Goal: Navigation & Orientation: Find specific page/section

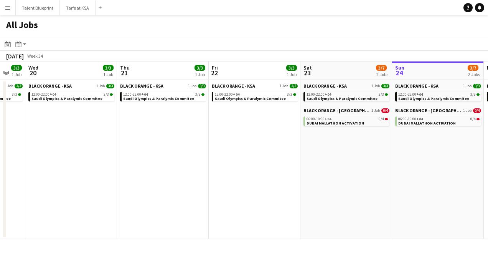
scroll to position [0, 228]
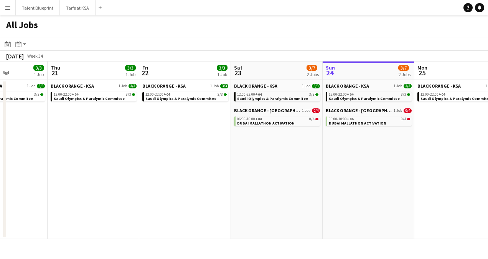
drag, startPoint x: 256, startPoint y: 193, endPoint x: 490, endPoint y: 217, distance: 235.1
click at [488, 217] on html "Menu Boards Boards Boards All jobs Status Workforce Workforce My Workforce Recr…" at bounding box center [244, 129] width 488 height 259
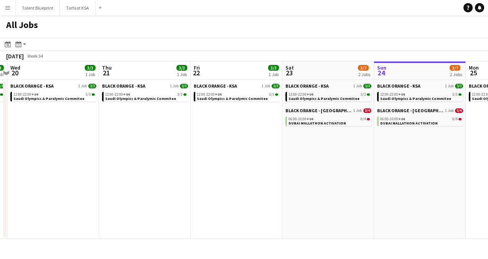
scroll to position [0, 242]
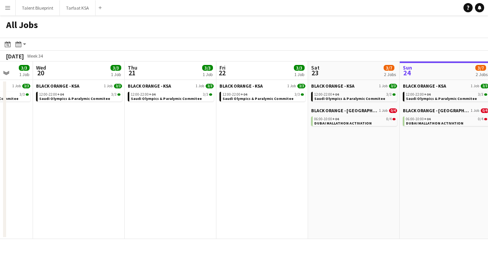
drag, startPoint x: 184, startPoint y: 190, endPoint x: 261, endPoint y: 191, distance: 77.2
click at [299, 193] on app-calendar-viewport "Sun 17 3/3 1 Job Mon 18 3/3 1 Job Tue 19 3/3 1 Job Wed 20 3/3 1 Job Thu 21 3/3 …" at bounding box center [244, 149] width 488 height 177
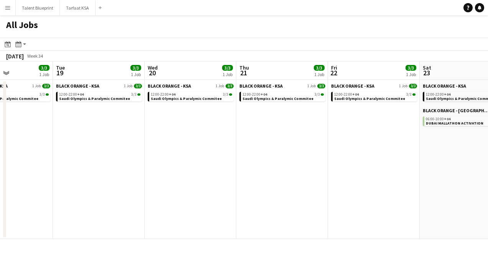
drag, startPoint x: 51, startPoint y: 154, endPoint x: 163, endPoint y: 168, distance: 112.6
click at [163, 168] on app-calendar-viewport "Sat 16 3/7 2 Jobs Sun 17 3/3 1 Job Mon 18 3/3 1 Job Tue 19 3/3 1 Job Wed 20 3/3…" at bounding box center [244, 149] width 488 height 177
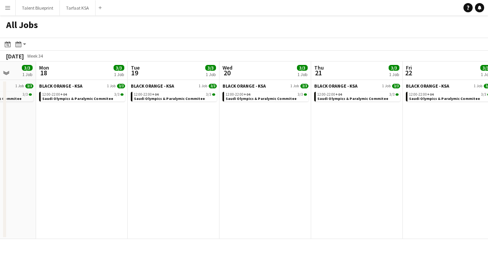
drag, startPoint x: 98, startPoint y: 160, endPoint x: 173, endPoint y: 168, distance: 75.3
click at [173, 168] on app-calendar-viewport "Fri 15 3/3 1 Job Sat 16 3/7 2 Jobs Sun 17 3/3 1 Job Mon 18 3/3 1 Job Tue 19 3/3…" at bounding box center [244, 149] width 488 height 177
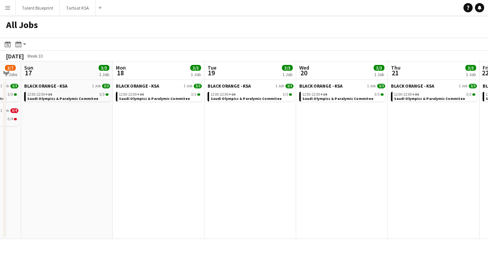
drag, startPoint x: 88, startPoint y: 158, endPoint x: 164, endPoint y: 160, distance: 76.8
click at [164, 160] on app-calendar-viewport "Fri 15 3/3 1 Job Sat 16 3/7 2 Jobs Sun 17 3/3 1 Job Mon 18 3/3 1 Job Tue 19 3/3…" at bounding box center [244, 149] width 488 height 177
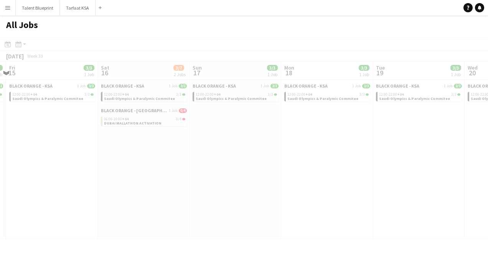
scroll to position [0, 245]
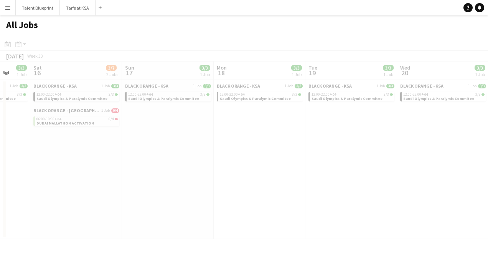
drag, startPoint x: 65, startPoint y: 146, endPoint x: 177, endPoint y: 145, distance: 112.1
click at [177, 145] on app-all-jobs "All Jobs Date picker AUG 2025 AUG 2025 Monday M Tuesday T Wednesday W Thursday …" at bounding box center [244, 126] width 488 height 223
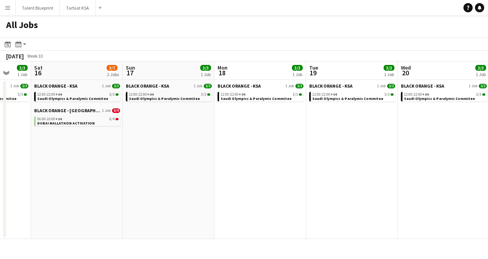
drag, startPoint x: 61, startPoint y: 140, endPoint x: 154, endPoint y: 151, distance: 93.6
click at [154, 151] on app-calendar-viewport "Wed 13 3/3 1 Job Thu 14 3/3 1 Job Fri 15 3/3 1 Job Sat 16 3/7 2 Jobs Sun 17 3/3…" at bounding box center [244, 149] width 488 height 177
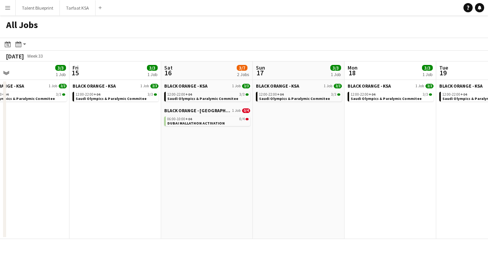
drag, startPoint x: 84, startPoint y: 144, endPoint x: 122, endPoint y: 142, distance: 38.4
click at [122, 142] on app-calendar-viewport "Tue 12 3/3 1 Job Wed 13 3/3 1 Job Thu 14 3/3 1 Job Fri 15 3/3 1 Job Sat 16 3/7 …" at bounding box center [244, 149] width 488 height 177
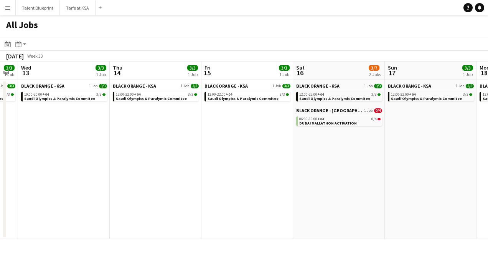
drag, startPoint x: 58, startPoint y: 135, endPoint x: 190, endPoint y: 147, distance: 132.6
click at [190, 147] on app-calendar-viewport "Mon 11 3/3 1 Job Tue 12 3/3 1 Job Wed 13 3/3 1 Job Thu 14 3/3 1 Job Fri 15 3/3 …" at bounding box center [244, 149] width 488 height 177
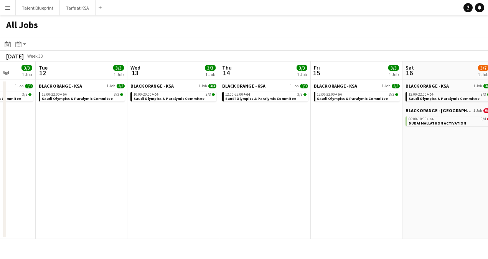
scroll to position [0, 238]
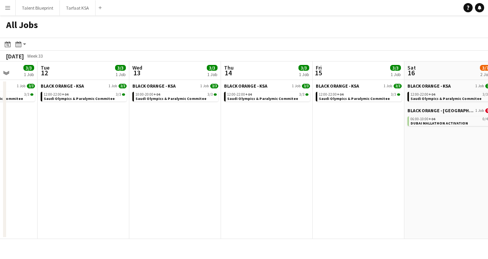
drag, startPoint x: 91, startPoint y: 142, endPoint x: 202, endPoint y: 144, distance: 111.4
click at [203, 144] on app-calendar-viewport "Sat 9 0/4 1 Job Sun 10 3/7 2 Jobs Mon 11 3/3 1 Job Tue 12 3/3 1 Job Wed 13 3/3 …" at bounding box center [244, 149] width 488 height 177
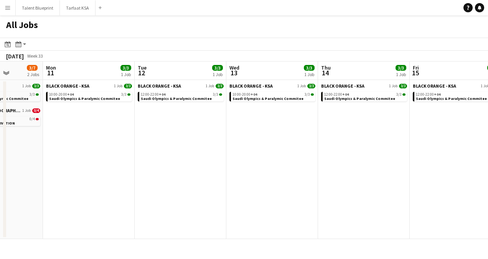
drag, startPoint x: 75, startPoint y: 118, endPoint x: 172, endPoint y: 124, distance: 97.3
click at [172, 124] on app-calendar-viewport "Fri 8 Sat 9 0/4 1 Job Sun 10 3/7 2 Jobs Mon 11 3/3 1 Job Tue 12 3/3 1 Job Wed 1…" at bounding box center [244, 149] width 488 height 177
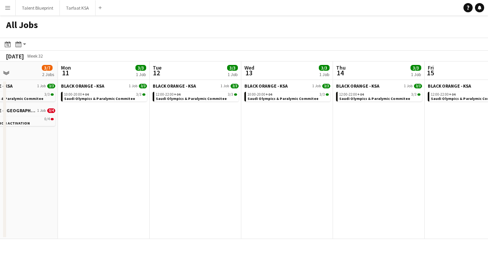
scroll to position [0, 213]
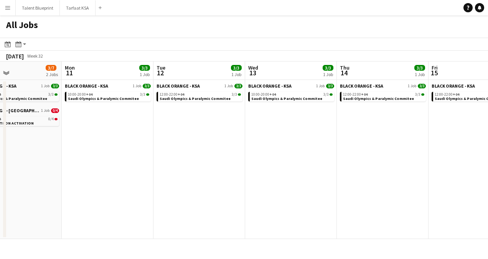
drag, startPoint x: 107, startPoint y: 126, endPoint x: 126, endPoint y: 125, distance: 18.8
click at [126, 125] on app-calendar-viewport "Fri 8 Sat 9 0/4 1 Job Sun 10 3/7 2 Jobs Mon 11 3/3 1 Job Tue 12 3/3 1 Job Wed 1…" at bounding box center [244, 149] width 488 height 177
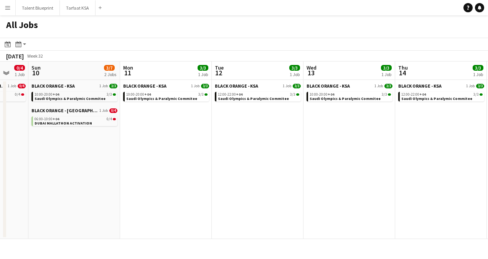
scroll to position [0, 154]
drag, startPoint x: 118, startPoint y: 122, endPoint x: 177, endPoint y: 122, distance: 59.1
click at [177, 122] on app-calendar-viewport "Fri 8 Sat 9 0/4 1 Job Sun 10 3/7 2 Jobs Mon 11 3/3 1 Job Tue 12 3/3 1 Job Wed 1…" at bounding box center [244, 149] width 488 height 177
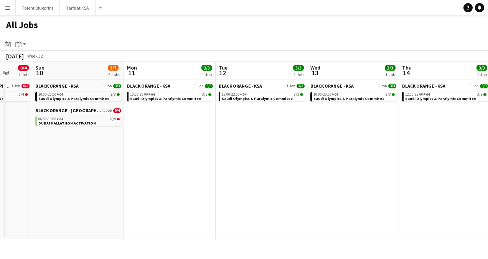
scroll to position [0, 238]
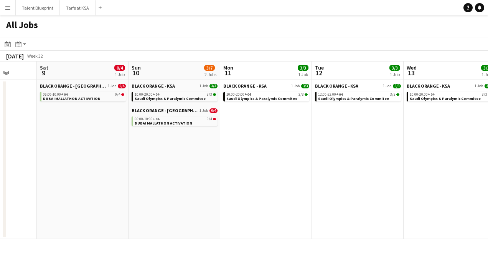
drag, startPoint x: 165, startPoint y: 198, endPoint x: 265, endPoint y: 197, distance: 99.4
click at [265, 197] on app-calendar-viewport "Wed 6 Thu 7 Fri 8 Sat 9 0/4 1 Job Sun 10 3/7 2 Jobs Mon 11 3/3 1 Job Tue 12 3/3…" at bounding box center [244, 149] width 488 height 177
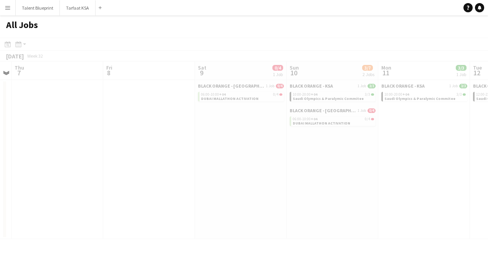
scroll to position [0, 228]
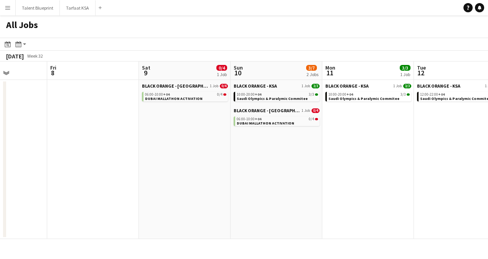
drag, startPoint x: 101, startPoint y: 152, endPoint x: 286, endPoint y: 161, distance: 186.0
click at [286, 161] on app-calendar-viewport "Tue 5 Wed 6 Thu 7 Fri 8 Sat 9 0/4 1 Job Sun 10 3/7 2 Jobs Mon 11 3/3 1 Job Tue …" at bounding box center [244, 149] width 488 height 177
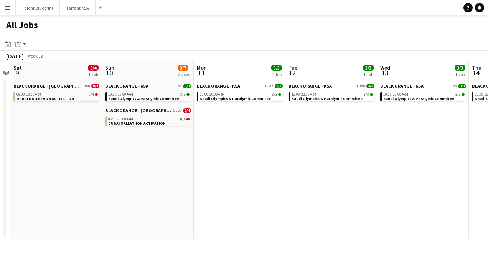
scroll to position [0, 270]
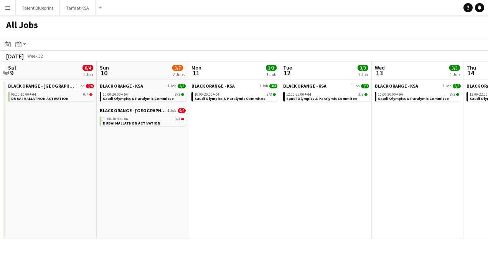
drag, startPoint x: 141, startPoint y: 156, endPoint x: 5, endPoint y: 119, distance: 140.0
click at [5, 119] on div "Wed 6 Thu 7 Fri 8 Sat 9 0/4 1 Job Sun 10 3/7 2 Jobs Mon 11 3/3 1 Job Tue 12 3/3…" at bounding box center [244, 149] width 488 height 177
click at [124, 94] on span "+04" at bounding box center [124, 94] width 7 height 5
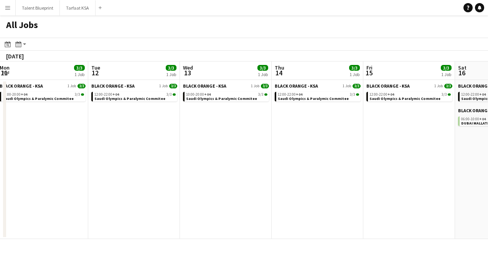
drag, startPoint x: 272, startPoint y: 131, endPoint x: 80, endPoint y: 114, distance: 192.3
click at [80, 114] on app-calendar-viewport "Fri 8 Sat 9 0/4 1 Job Sun 10 3/7 2 Jobs Mon 11 3/3 1 Job Tue 12 3/3 1 Job Wed 1…" at bounding box center [244, 149] width 488 height 177
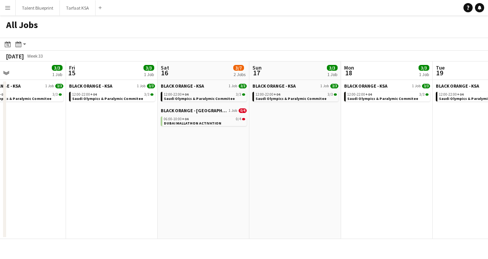
drag, startPoint x: 377, startPoint y: 166, endPoint x: 80, endPoint y: 135, distance: 299.2
click at [80, 135] on app-calendar-viewport "Tue 12 3/3 1 Job Wed 13 3/3 1 Job Thu 14 3/3 1 Job Fri 15 3/3 1 Job Sat 16 3/7 …" at bounding box center [244, 149] width 488 height 177
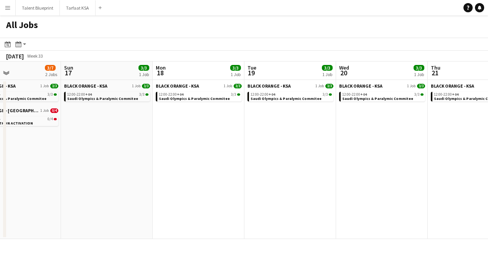
scroll to position [0, 228]
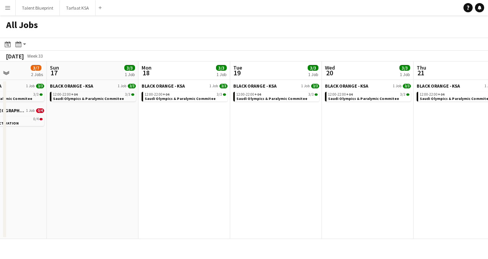
drag, startPoint x: 367, startPoint y: 147, endPoint x: 164, endPoint y: 113, distance: 205.6
click at [164, 113] on app-calendar-viewport "Thu 14 3/3 1 Job Fri 15 3/3 1 Job Sat 16 3/7 2 Jobs Sun 17 3/3 1 Job Mon 18 3/3…" at bounding box center [244, 149] width 488 height 177
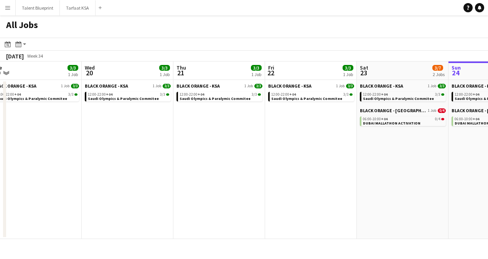
drag, startPoint x: 438, startPoint y: 131, endPoint x: 197, endPoint y: 131, distance: 240.3
click at [197, 131] on app-calendar-viewport "Sat 16 3/7 2 Jobs Sun 17 3/3 1 Job Mon 18 3/3 1 Job Tue 19 3/3 1 Job Wed 20 3/3…" at bounding box center [244, 149] width 488 height 177
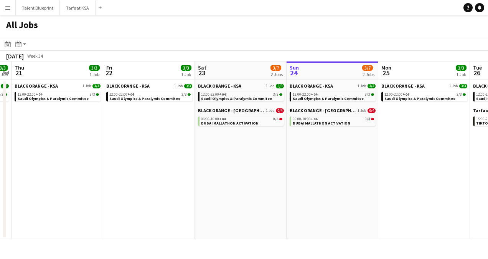
drag, startPoint x: 372, startPoint y: 146, endPoint x: 206, endPoint y: 151, distance: 165.6
click at [206, 151] on app-calendar-viewport "Mon 18 3/3 1 Job Tue 19 3/3 1 Job Wed 20 3/3 1 Job Thu 21 3/3 1 Job Fri 22 3/3 …" at bounding box center [244, 149] width 488 height 177
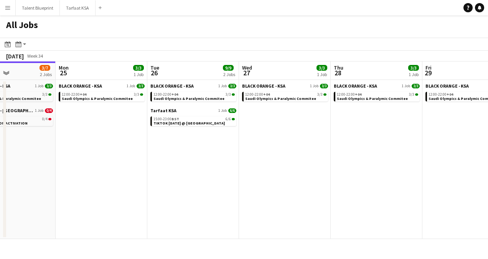
scroll to position [0, 264]
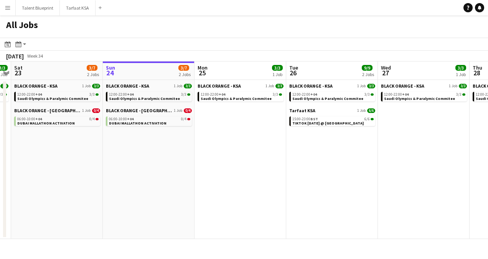
drag, startPoint x: 389, startPoint y: 153, endPoint x: 209, endPoint y: 152, distance: 180.1
click at [209, 152] on app-calendar-viewport "Wed 20 3/3 1 Job Thu 21 3/3 1 Job Fri 22 3/3 1 Job Sat 23 3/7 2 Jobs Sun 24 3/7…" at bounding box center [244, 149] width 488 height 177
click at [362, 119] on div "15:00-23:00 BST 6/6" at bounding box center [333, 119] width 81 height 4
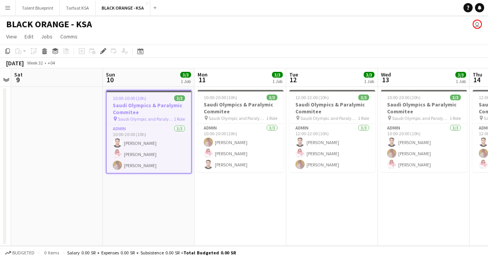
click at [222, 199] on app-date-cell "10:00-20:00 (10h) 3/3 Saudi Olympics & Paralymic Commitee pin [DEMOGRAPHIC_DATA…" at bounding box center [241, 166] width 92 height 159
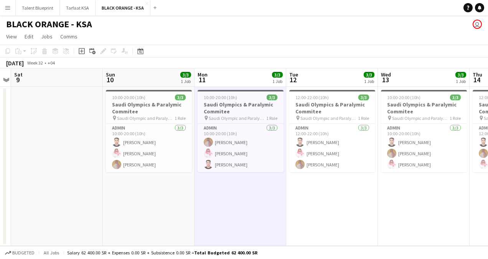
click at [301, 192] on app-date-cell "12:00-22:00 (10h) 3/3 Saudi Olympics & Paralymic Commitee pin [DEMOGRAPHIC_DATA…" at bounding box center [332, 166] width 92 height 159
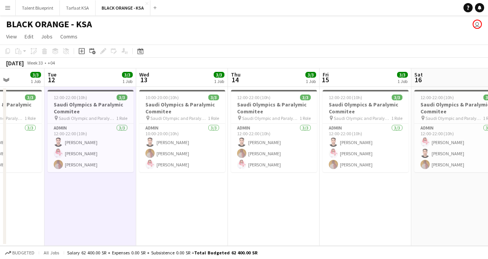
scroll to position [0, 325]
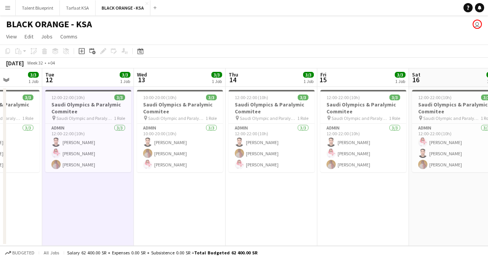
drag, startPoint x: 414, startPoint y: 190, endPoint x: 170, endPoint y: 174, distance: 244.7
click at [170, 174] on app-calendar-viewport "Fri 8 Sat 9 Sun 10 3/3 1 Job Mon 11 3/3 1 Job Tue 12 3/3 1 Job Wed 13 3/3 1 Job…" at bounding box center [244, 156] width 488 height 177
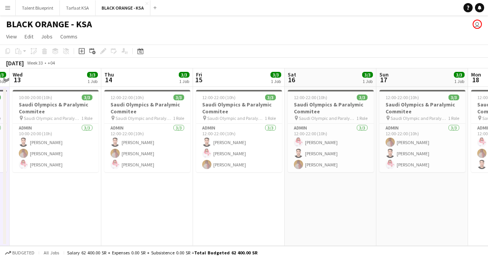
scroll to position [0, 266]
drag, startPoint x: 339, startPoint y: 183, endPoint x: 214, endPoint y: 170, distance: 125.5
click at [214, 170] on app-calendar-viewport "Sun 10 3/3 1 Job Mon 11 3/3 1 Job Tue 12 3/3 1 Job Wed 13 3/3 1 Job Thu 14 3/3 …" at bounding box center [244, 156] width 488 height 177
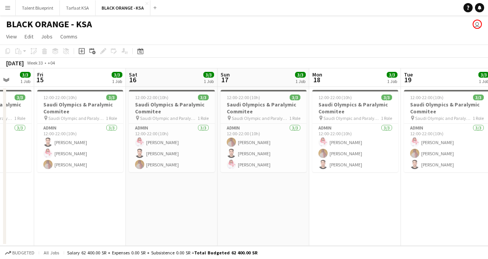
drag, startPoint x: 320, startPoint y: 180, endPoint x: 162, endPoint y: 174, distance: 158.7
click at [162, 174] on app-calendar-viewport "Tue 12 3/3 1 Job Wed 13 3/3 1 Job Thu 14 3/3 1 Job Fri 15 3/3 1 Job Sat 16 3/3 …" at bounding box center [244, 156] width 488 height 177
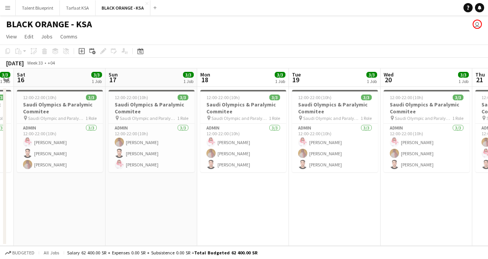
drag, startPoint x: 338, startPoint y: 177, endPoint x: 226, endPoint y: 175, distance: 112.1
click at [226, 176] on app-calendar-viewport "Tue 12 3/3 1 Job Wed 13 3/3 1 Job Thu 14 3/3 1 Job Fri 15 3/3 1 Job Sat 16 3/3 …" at bounding box center [244, 156] width 488 height 177
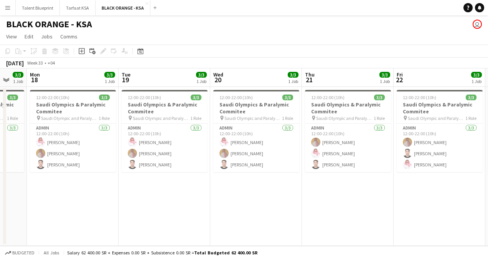
scroll to position [0, 346]
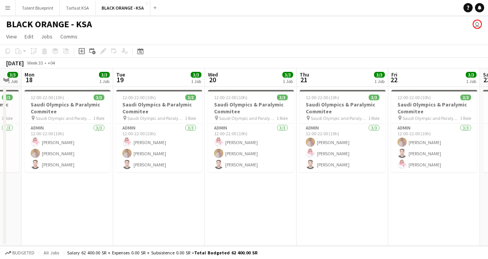
drag, startPoint x: 384, startPoint y: 174, endPoint x: 209, endPoint y: 162, distance: 175.9
click at [209, 162] on app-calendar-viewport "Thu 14 3/3 1 Job Fri 15 3/3 1 Job Sat 16 3/3 1 Job Sun 17 3/3 1 Job Mon 18 3/3 …" at bounding box center [244, 156] width 488 height 177
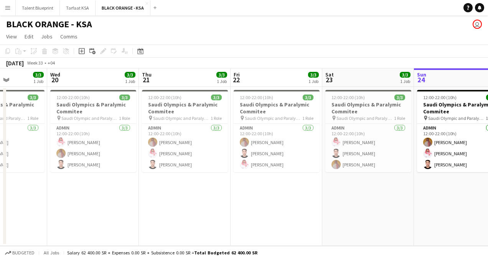
drag, startPoint x: 344, startPoint y: 177, endPoint x: 186, endPoint y: 165, distance: 158.3
click at [186, 165] on app-calendar-viewport "Sat 16 3/3 1 Job Sun 17 3/3 1 Job Mon 18 3/3 1 Job Tue 19 3/3 1 Job Wed 20 3/3 …" at bounding box center [244, 156] width 488 height 177
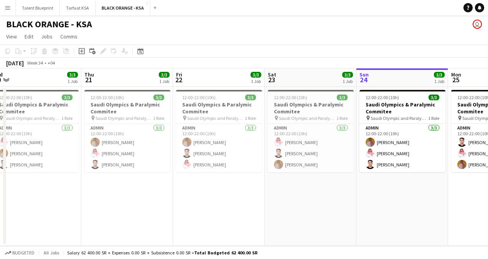
scroll to position [0, 194]
drag, startPoint x: 369, startPoint y: 190, endPoint x: 311, endPoint y: 186, distance: 58.1
click at [311, 186] on app-calendar-viewport "Mon 18 3/3 1 Job Tue 19 3/3 1 Job Wed 20 3/3 1 Job Thu 21 3/3 1 Job Fri 22 3/3 …" at bounding box center [244, 156] width 488 height 177
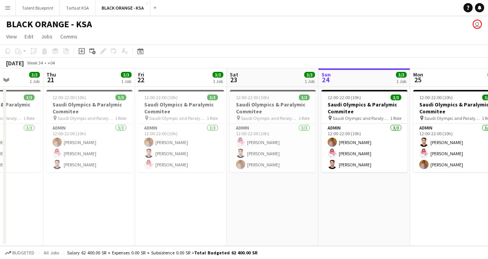
scroll to position [0, 233]
drag, startPoint x: 395, startPoint y: 189, endPoint x: 356, endPoint y: 190, distance: 38.4
click at [356, 190] on app-calendar-viewport "Mon 18 3/3 1 Job Tue 19 3/3 1 Job Wed 20 3/3 1 Job Thu 21 3/3 1 Job Fri 22 3/3 …" at bounding box center [244, 156] width 488 height 177
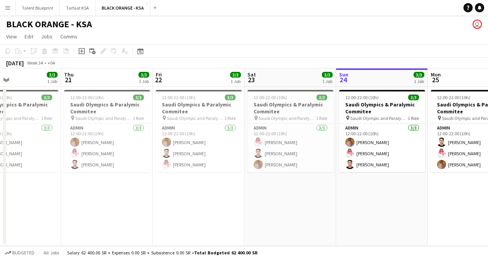
scroll to position [0, 203]
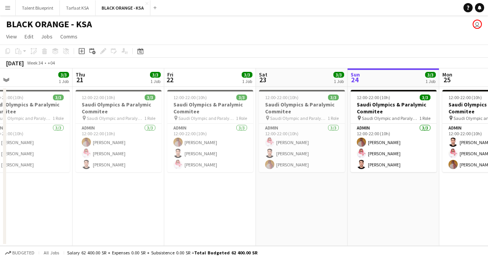
drag, startPoint x: 263, startPoint y: 170, endPoint x: 293, endPoint y: 171, distance: 30.0
click at [293, 171] on app-calendar-viewport "Mon 18 3/3 1 Job Tue 19 3/3 1 Job Wed 20 3/3 1 Job Thu 21 3/3 1 Job Fri 22 3/3 …" at bounding box center [244, 156] width 488 height 177
click at [194, 117] on span "Saudi Olympic and Paralympic committee" at bounding box center [208, 118] width 58 height 6
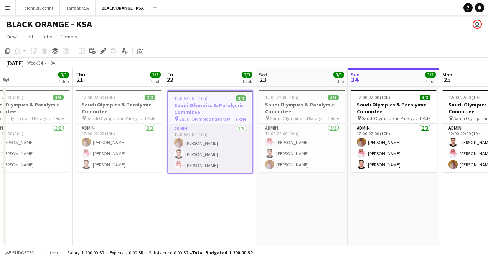
click at [225, 143] on app-card-role "Admin [DATE] 12:00-22:00 (10h) [PERSON_NAME] Yagmowr [PERSON_NAME] [PERSON_NAME]" at bounding box center [210, 148] width 84 height 48
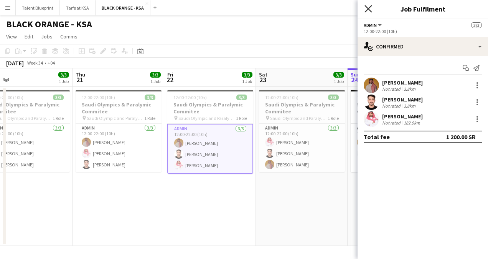
click at [368, 8] on icon at bounding box center [368, 8] width 7 height 7
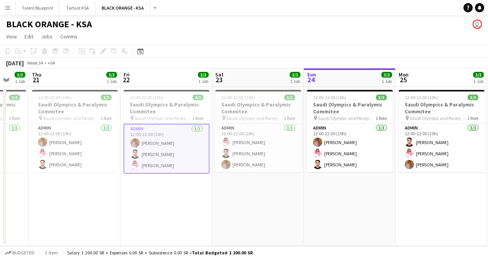
drag, startPoint x: 389, startPoint y: 209, endPoint x: 162, endPoint y: 197, distance: 227.2
click at [162, 197] on app-calendar-viewport "Mon 18 3/3 1 Job Tue 19 3/3 1 Job Wed 20 3/3 1 Job Thu 21 3/3 1 Job Fri 22 3/3 …" at bounding box center [244, 156] width 488 height 177
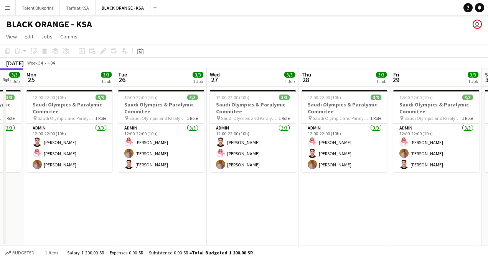
drag, startPoint x: 387, startPoint y: 201, endPoint x: 198, endPoint y: 171, distance: 191.2
click at [198, 171] on app-calendar-viewport "Fri 22 3/3 1 Job Sat 23 3/3 1 Job Sun 24 3/3 1 Job Mon 25 3/3 1 Job Tue 26 3/3 …" at bounding box center [244, 156] width 488 height 177
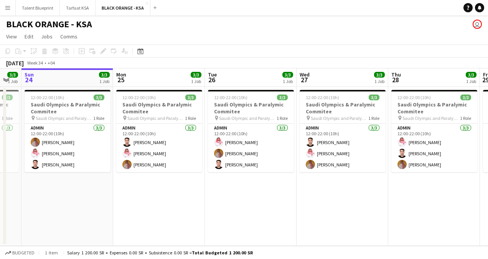
scroll to position [0, 235]
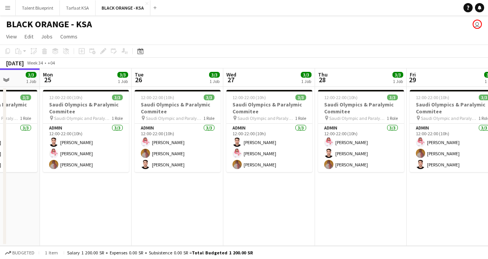
drag, startPoint x: 192, startPoint y: 167, endPoint x: 300, endPoint y: 176, distance: 108.6
click at [300, 176] on app-calendar-viewport "Fri 22 3/3 1 Job Sat 23 3/3 1 Job Sun 24 3/3 1 Job Mon 25 3/3 1 Job Tue 26 3/3 …" at bounding box center [244, 156] width 488 height 177
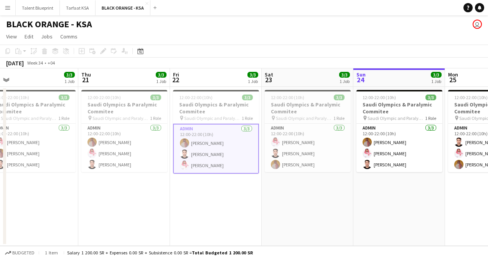
drag, startPoint x: 84, startPoint y: 225, endPoint x: 398, endPoint y: 224, distance: 313.7
click at [398, 224] on app-calendar-viewport "Mon 18 3/3 1 Job Tue 19 3/3 1 Job Wed 20 3/3 1 Job Thu 21 3/3 1 Job Fri 22 3/3 …" at bounding box center [244, 156] width 488 height 177
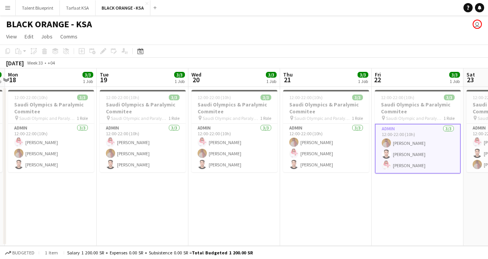
scroll to position [0, 178]
drag, startPoint x: 166, startPoint y: 200, endPoint x: 368, endPoint y: 218, distance: 203.2
click at [368, 218] on app-calendar-viewport "Sat 16 3/3 1 Job Sun 17 3/3 1 Job Mon 18 3/3 1 Job Tue 19 3/3 1 Job Wed 20 3/3 …" at bounding box center [244, 156] width 488 height 177
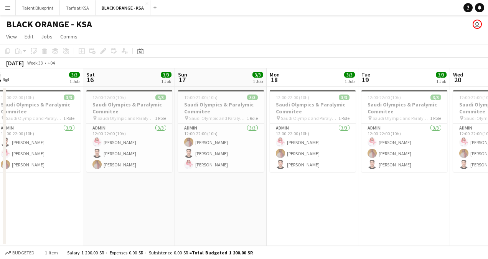
drag, startPoint x: 85, startPoint y: 160, endPoint x: 349, endPoint y: 195, distance: 266.5
click at [349, 195] on app-calendar-viewport "Wed 13 3/3 1 Job Thu 14 3/3 1 Job Fri 15 3/3 1 Job Sat 16 3/3 1 Job Sun 17 3/3 …" at bounding box center [244, 156] width 488 height 177
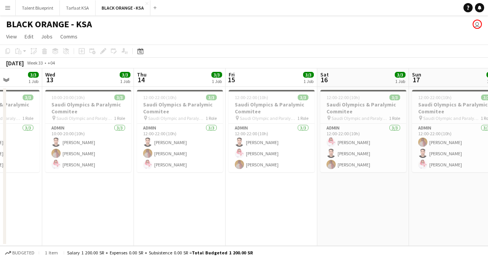
drag, startPoint x: 128, startPoint y: 205, endPoint x: 360, endPoint y: 234, distance: 233.7
click at [360, 234] on app-calendar-viewport "Sun 10 3/3 1 Job Mon 11 3/3 1 Job Tue 12 3/3 1 Job Wed 13 3/3 1 Job Thu 14 3/3 …" at bounding box center [244, 156] width 488 height 177
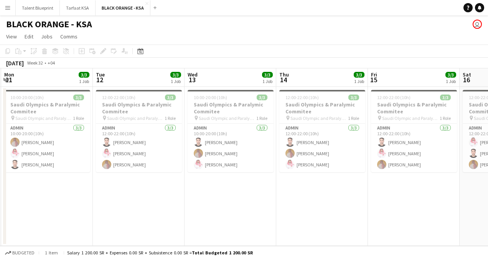
drag, startPoint x: 224, startPoint y: 208, endPoint x: 366, endPoint y: 223, distance: 143.1
click at [366, 223] on app-calendar-viewport "Sat 9 Sun 10 3/3 1 Job Mon 11 3/3 1 Job Tue 12 3/3 1 Job Wed 13 3/3 1 Job Thu 1…" at bounding box center [244, 156] width 488 height 177
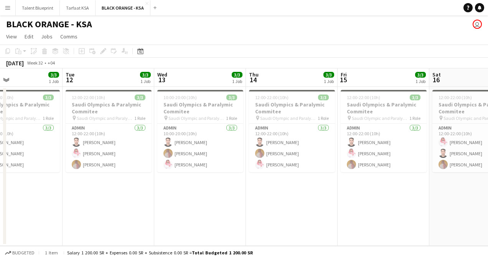
scroll to position [0, 215]
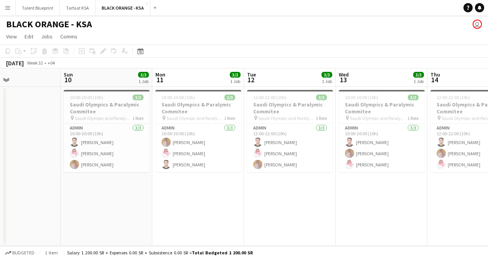
drag, startPoint x: 169, startPoint y: 198, endPoint x: 320, endPoint y: 221, distance: 153.0
click at [320, 221] on app-calendar-viewport "Thu 7 Fri 8 Sat 9 Sun 10 3/3 1 Job Mon 11 3/3 1 Job Tue 12 3/3 1 Job Wed 13 3/3…" at bounding box center [244, 156] width 488 height 177
click at [5, 78] on app-icon "Expand/collapse" at bounding box center [6, 79] width 6 height 7
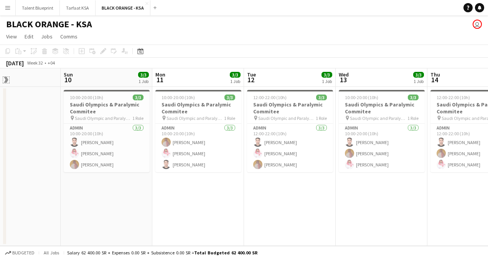
click at [5, 78] on app-icon "Expand/collapse" at bounding box center [5, 80] width 7 height 6
click at [48, 37] on span "Jobs" at bounding box center [47, 36] width 12 height 7
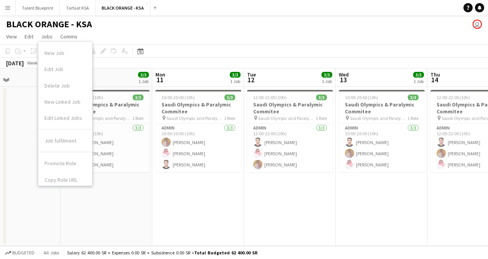
click at [23, 158] on app-date-cell at bounding box center [15, 166] width 92 height 159
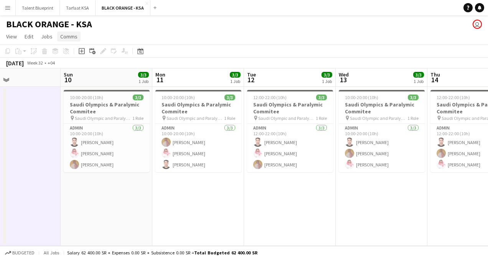
click at [70, 33] on span "Comms" at bounding box center [68, 36] width 17 height 7
